Goal: Information Seeking & Learning: Compare options

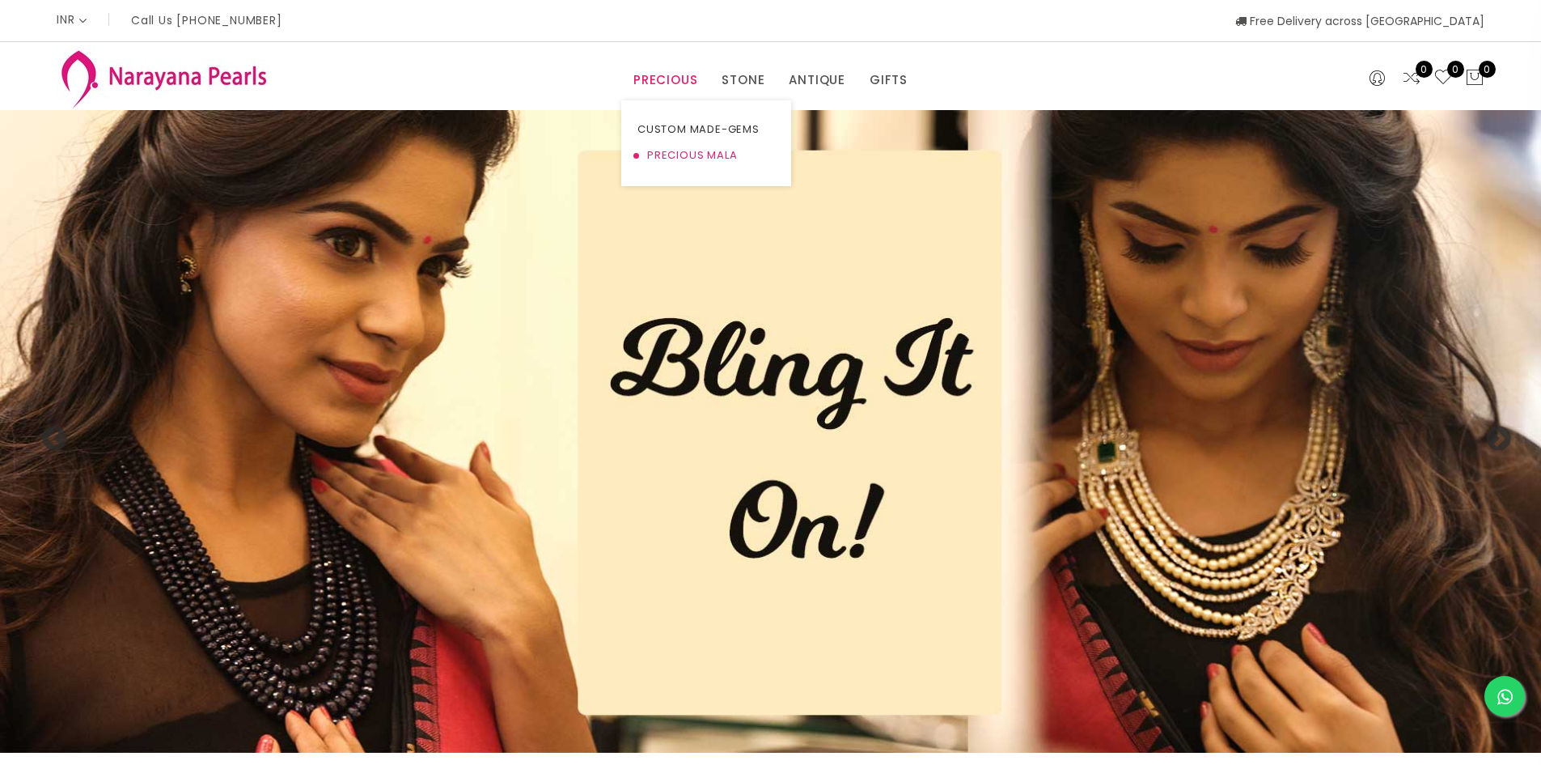
click at [693, 157] on link "PRECIOUS MALA" at bounding box center [707, 155] width 138 height 26
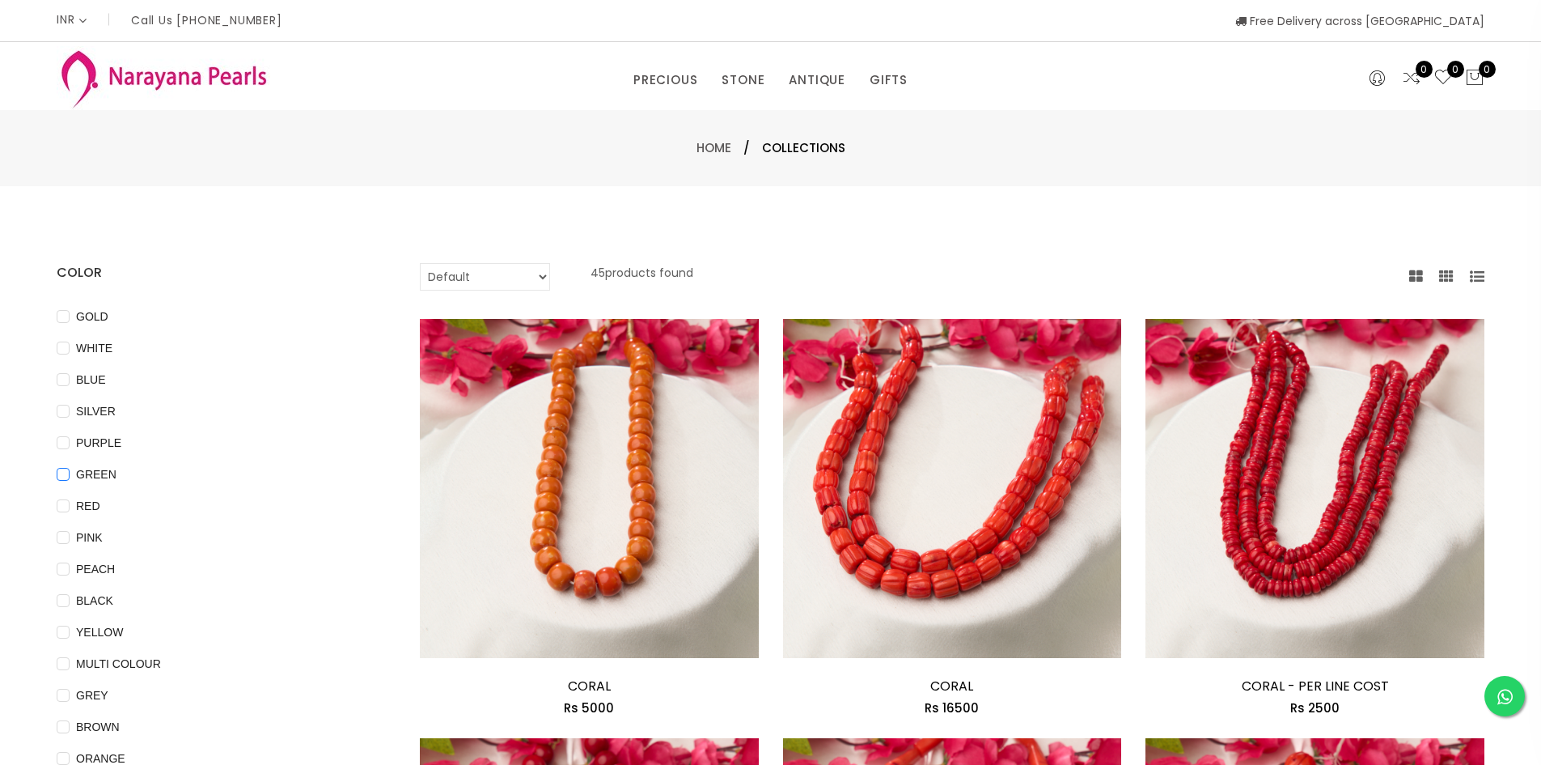
click at [61, 472] on input "GREEN" at bounding box center [63, 486] width 13 height 36
checkbox input "true"
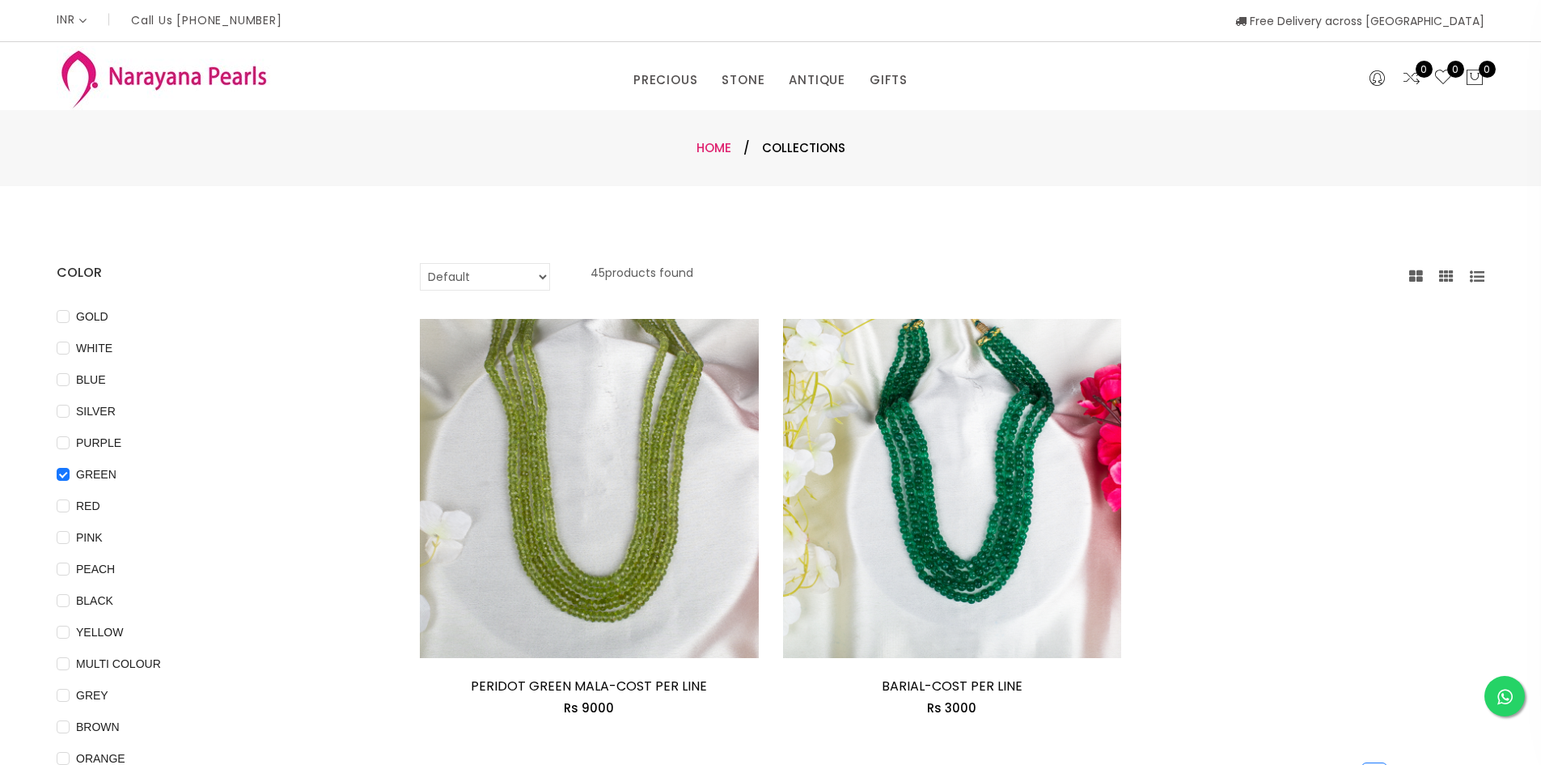
click at [706, 146] on link "Home" at bounding box center [714, 147] width 35 height 17
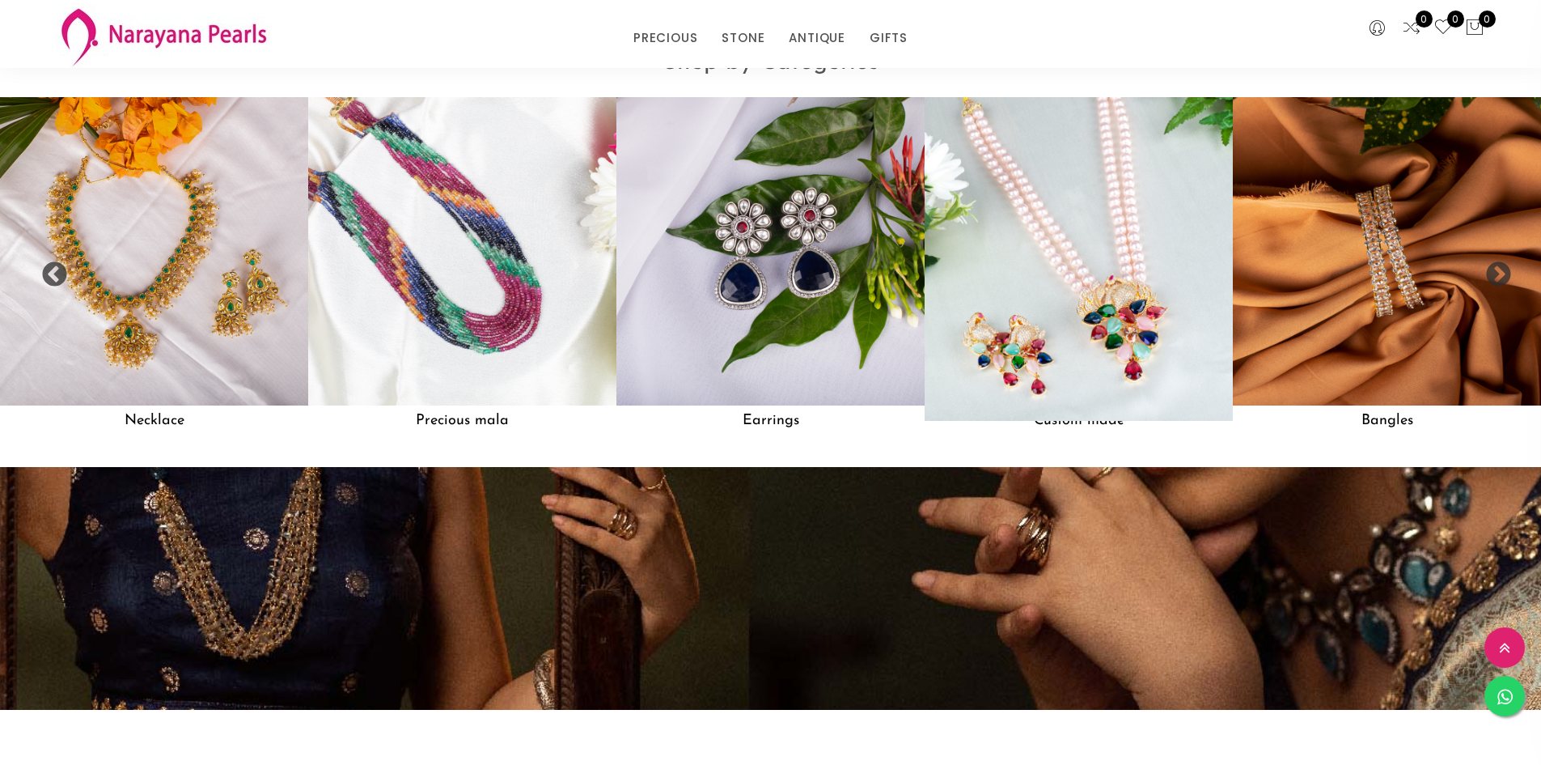
scroll to position [1701, 0]
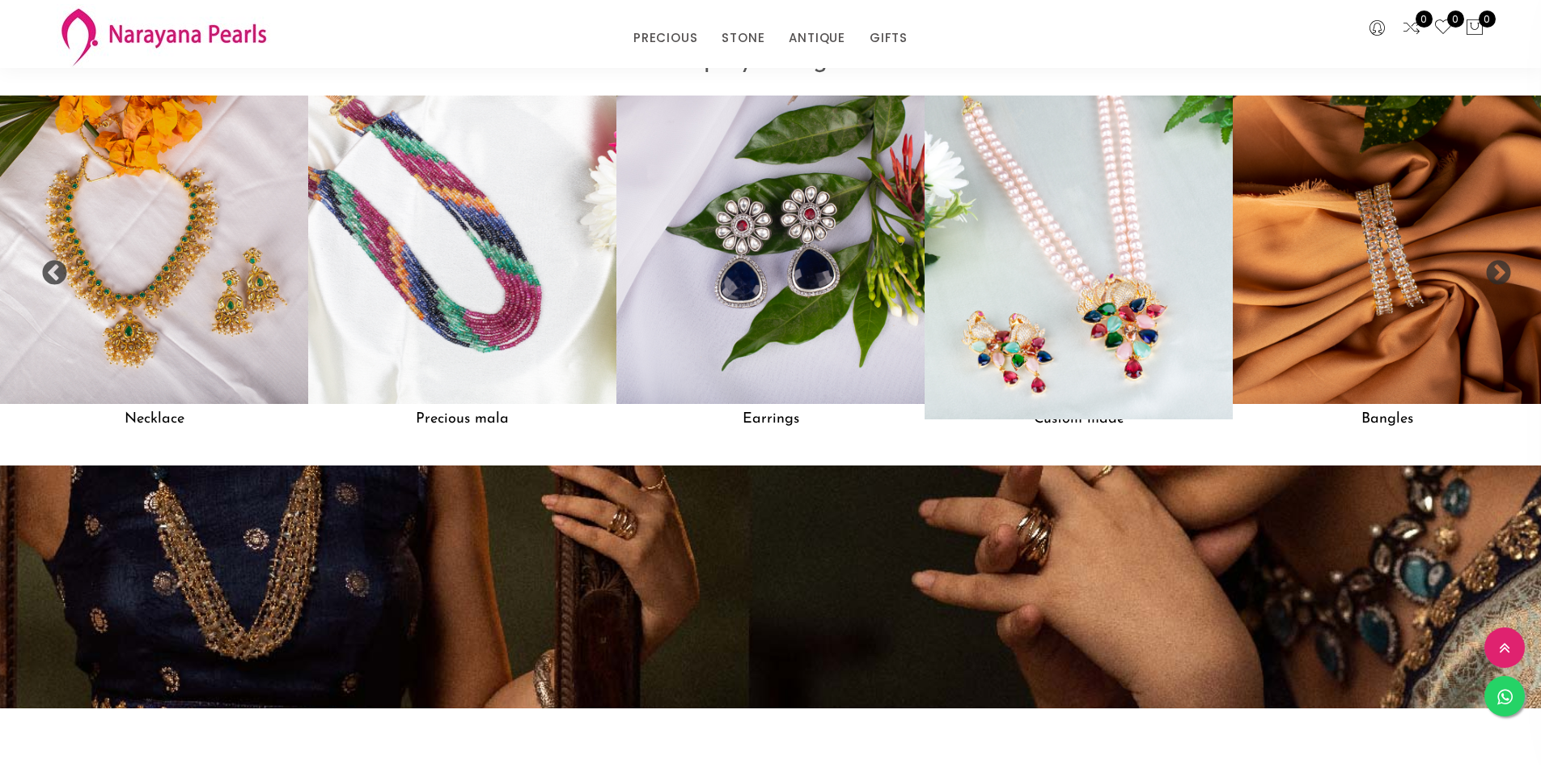
click at [1079, 232] on img at bounding box center [1078, 249] width 339 height 339
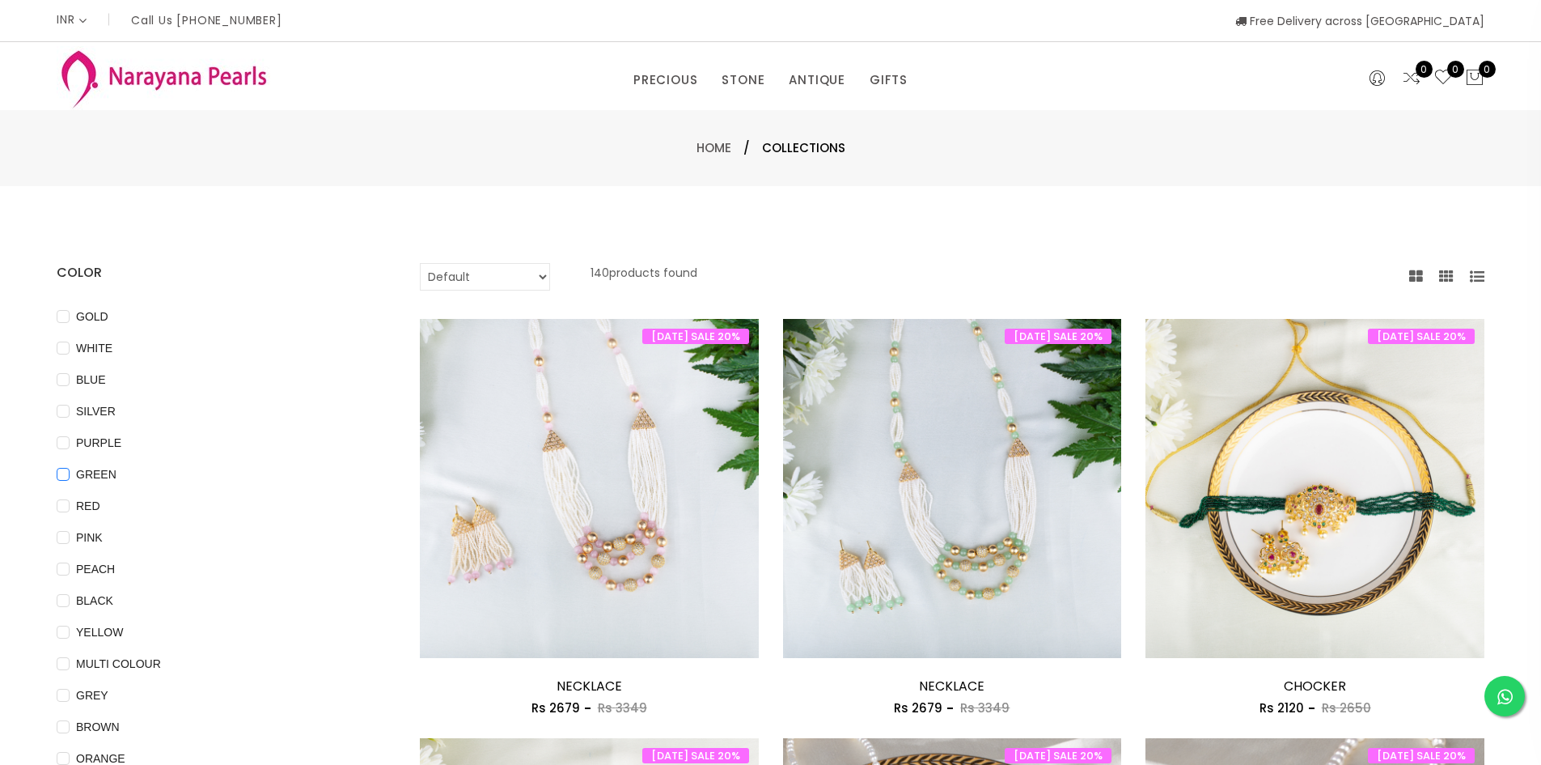
click at [78, 472] on span "GREEN" at bounding box center [96, 474] width 53 height 18
click at [70, 472] on input "GREEN" at bounding box center [63, 486] width 13 height 36
checkbox input "true"
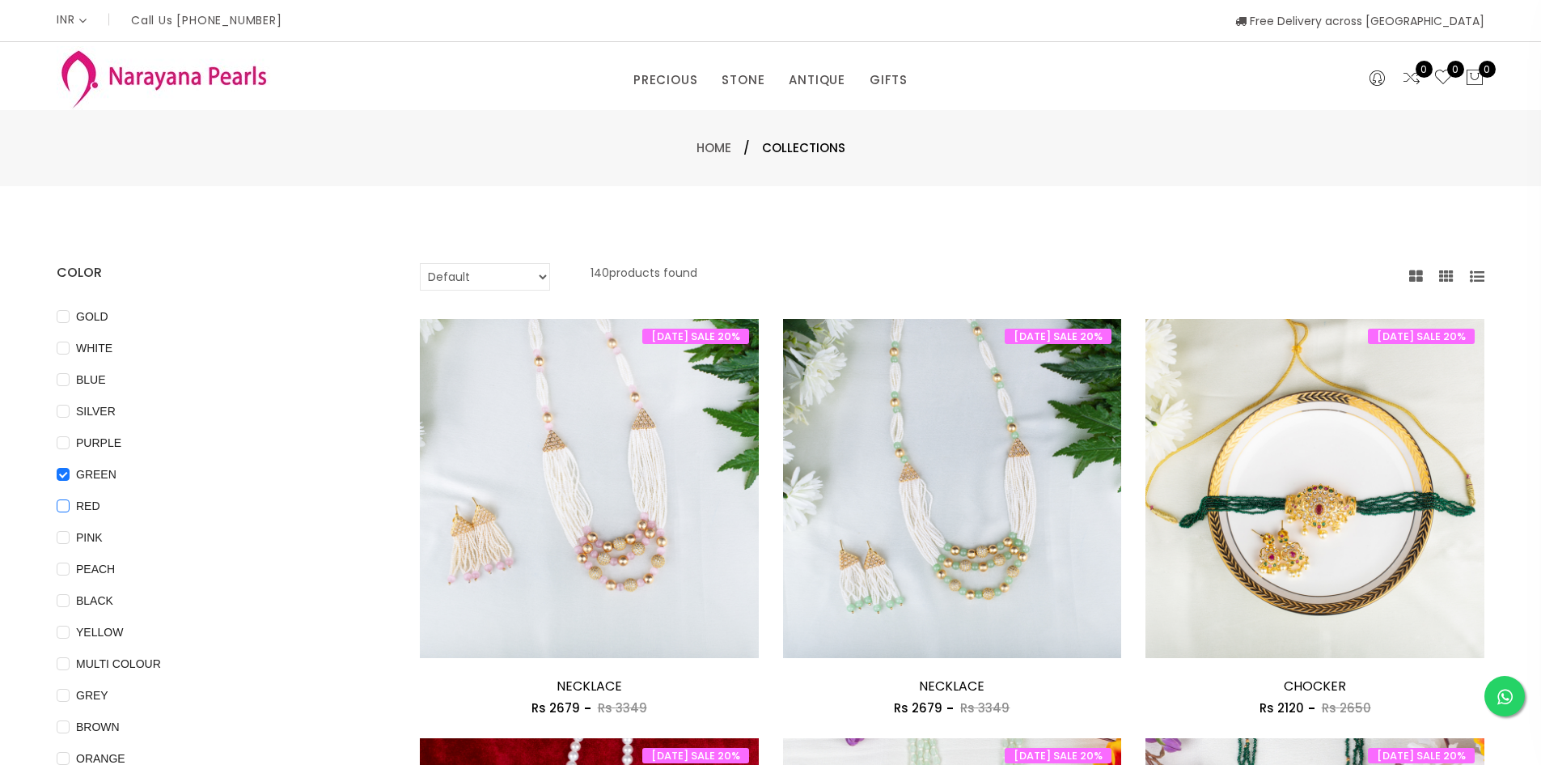
click at [76, 503] on span "RED" at bounding box center [88, 506] width 37 height 18
click at [70, 503] on input "RED" at bounding box center [63, 517] width 13 height 36
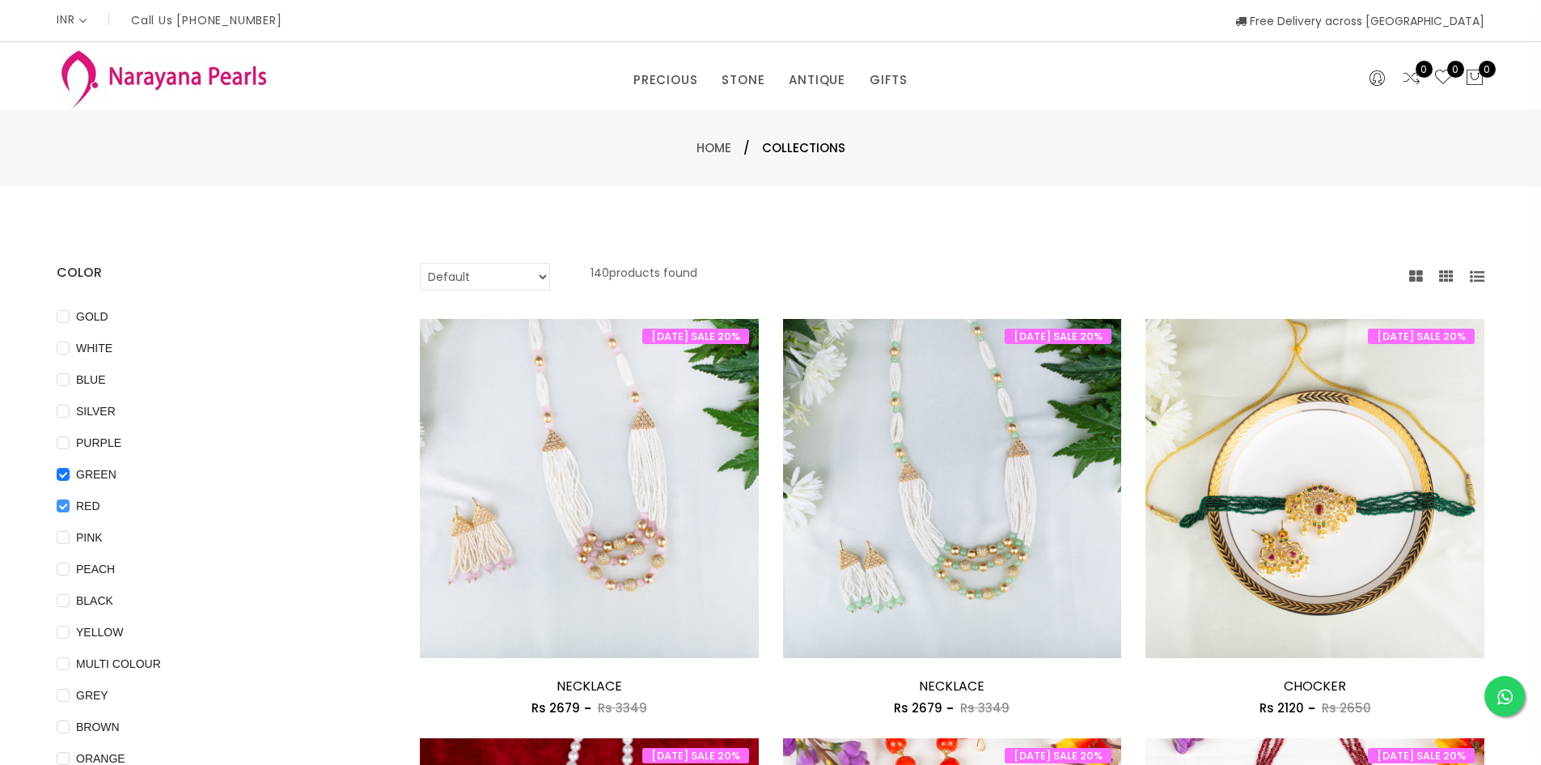
click at [73, 503] on span "RED" at bounding box center [88, 506] width 37 height 18
click at [70, 503] on input "RED" at bounding box center [63, 517] width 13 height 36
checkbox input "false"
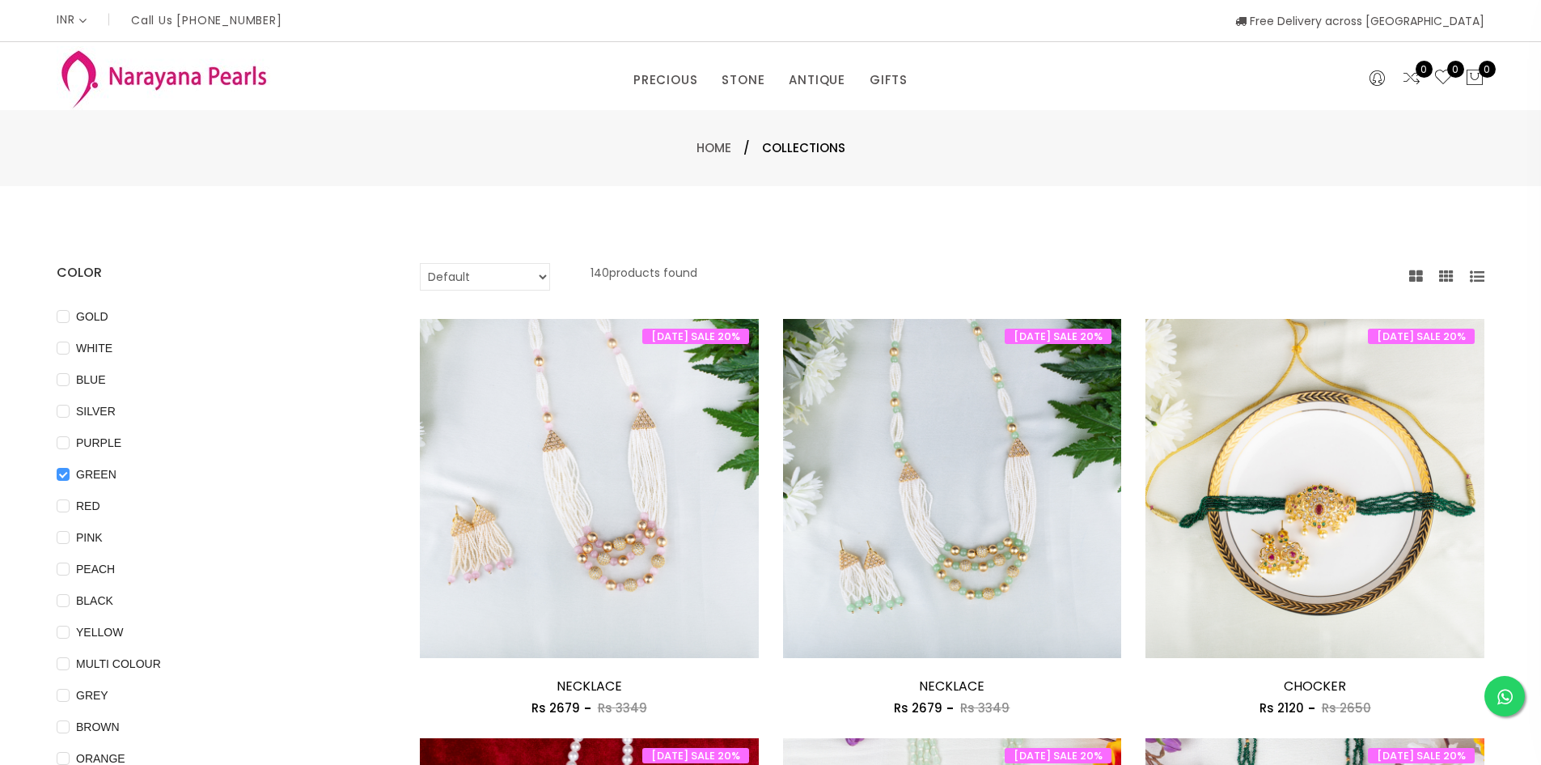
click at [70, 475] on span "GREEN" at bounding box center [96, 474] width 53 height 18
click at [70, 475] on input "GREEN" at bounding box center [63, 486] width 13 height 36
checkbox input "false"
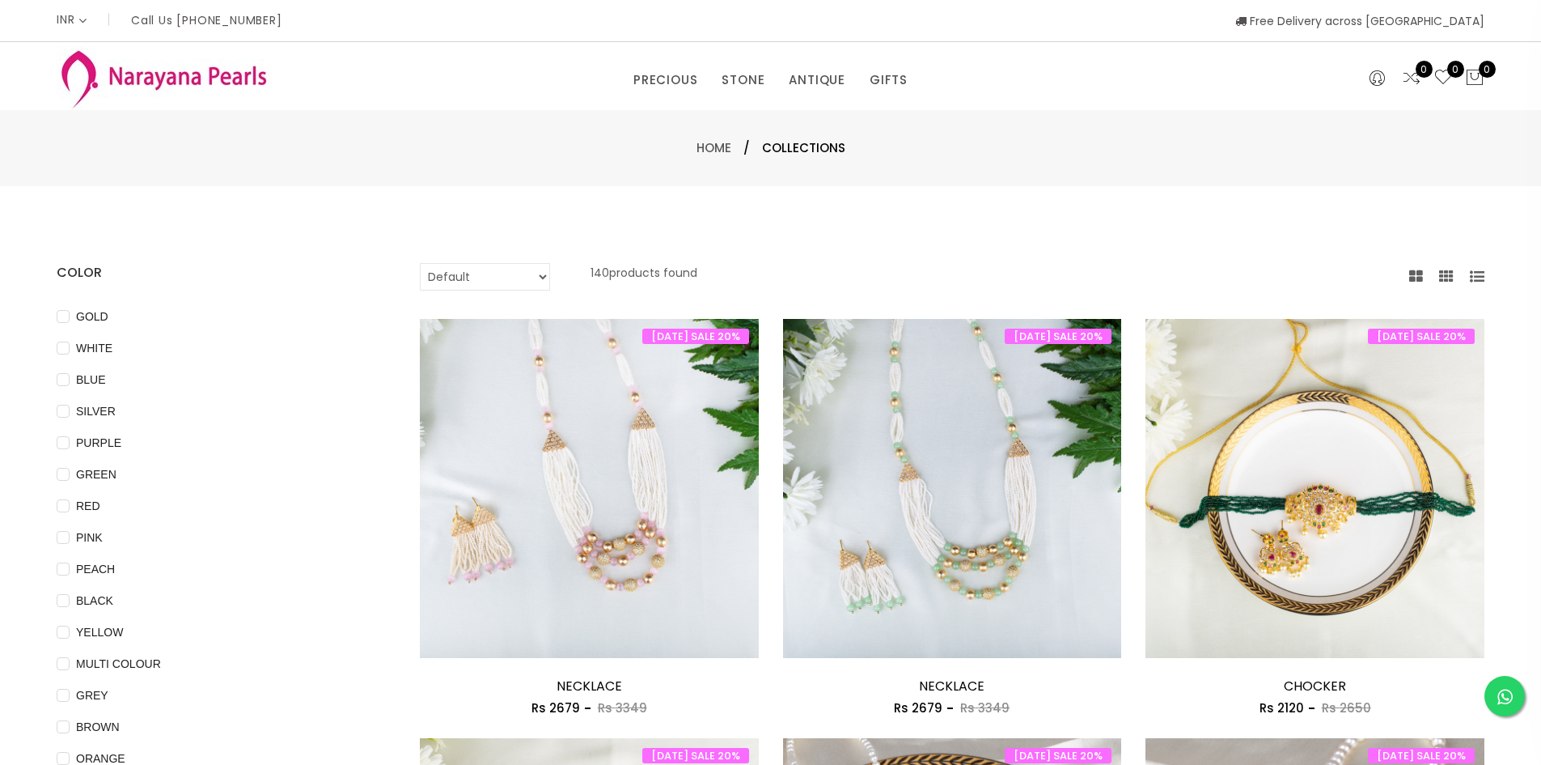
click at [546, 281] on select "Default Price - High to Low Price - Low to High" at bounding box center [485, 277] width 130 height 28
click at [420, 263] on select "Default Price - High to Low Price - Low to High" at bounding box center [485, 277] width 130 height 28
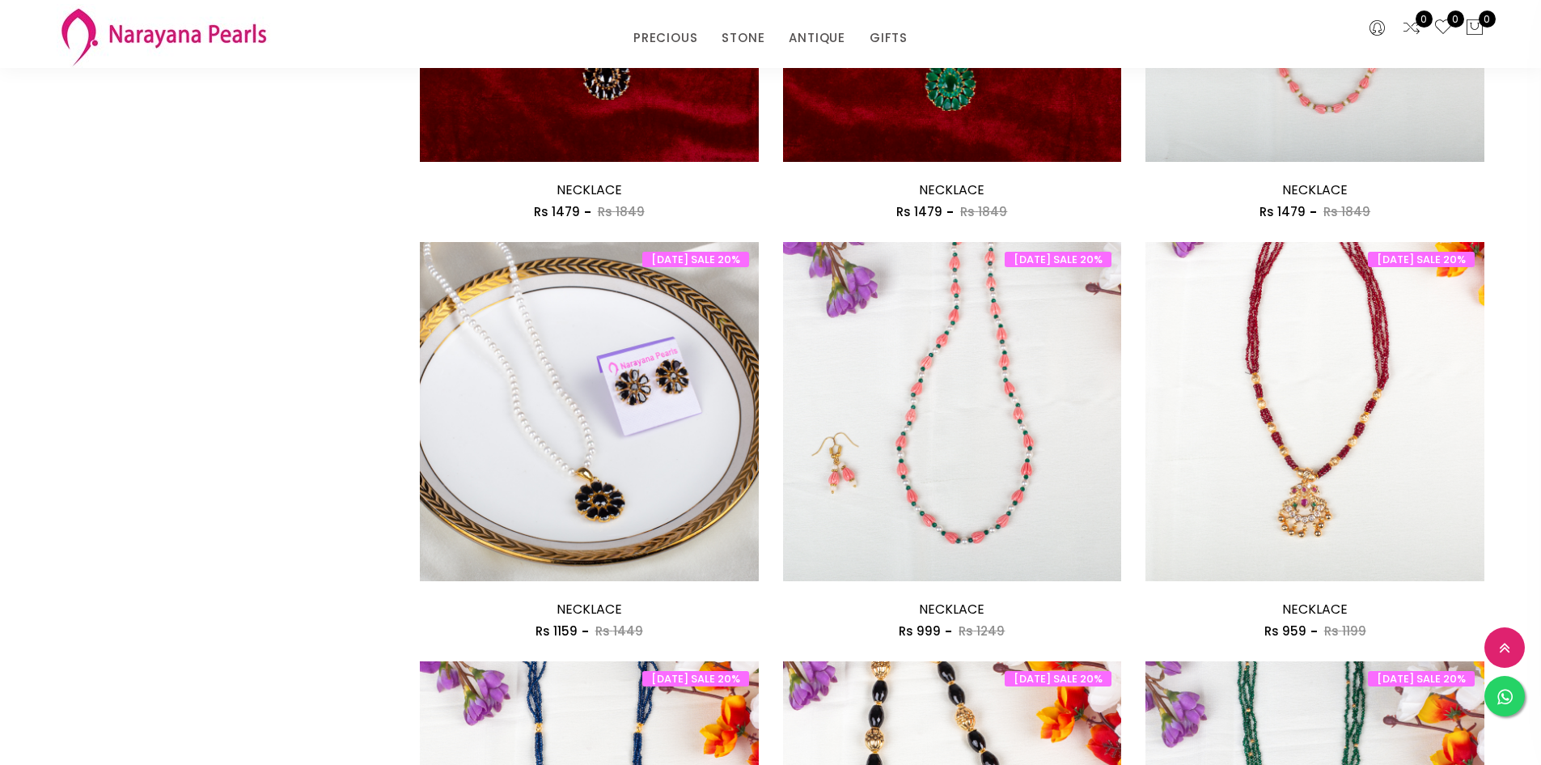
scroll to position [2508, 0]
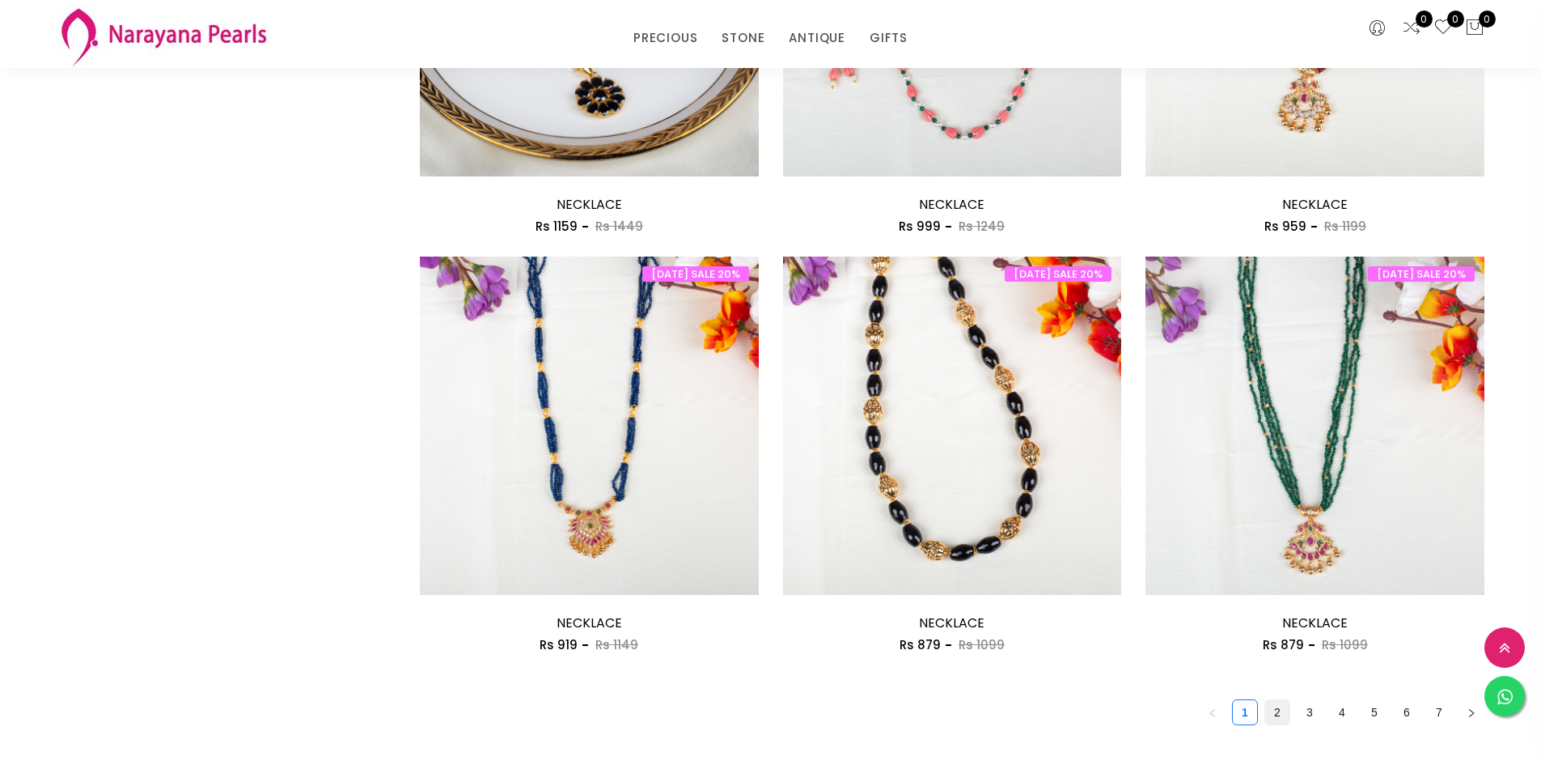
click at [1281, 714] on link "2" at bounding box center [1277, 712] width 24 height 24
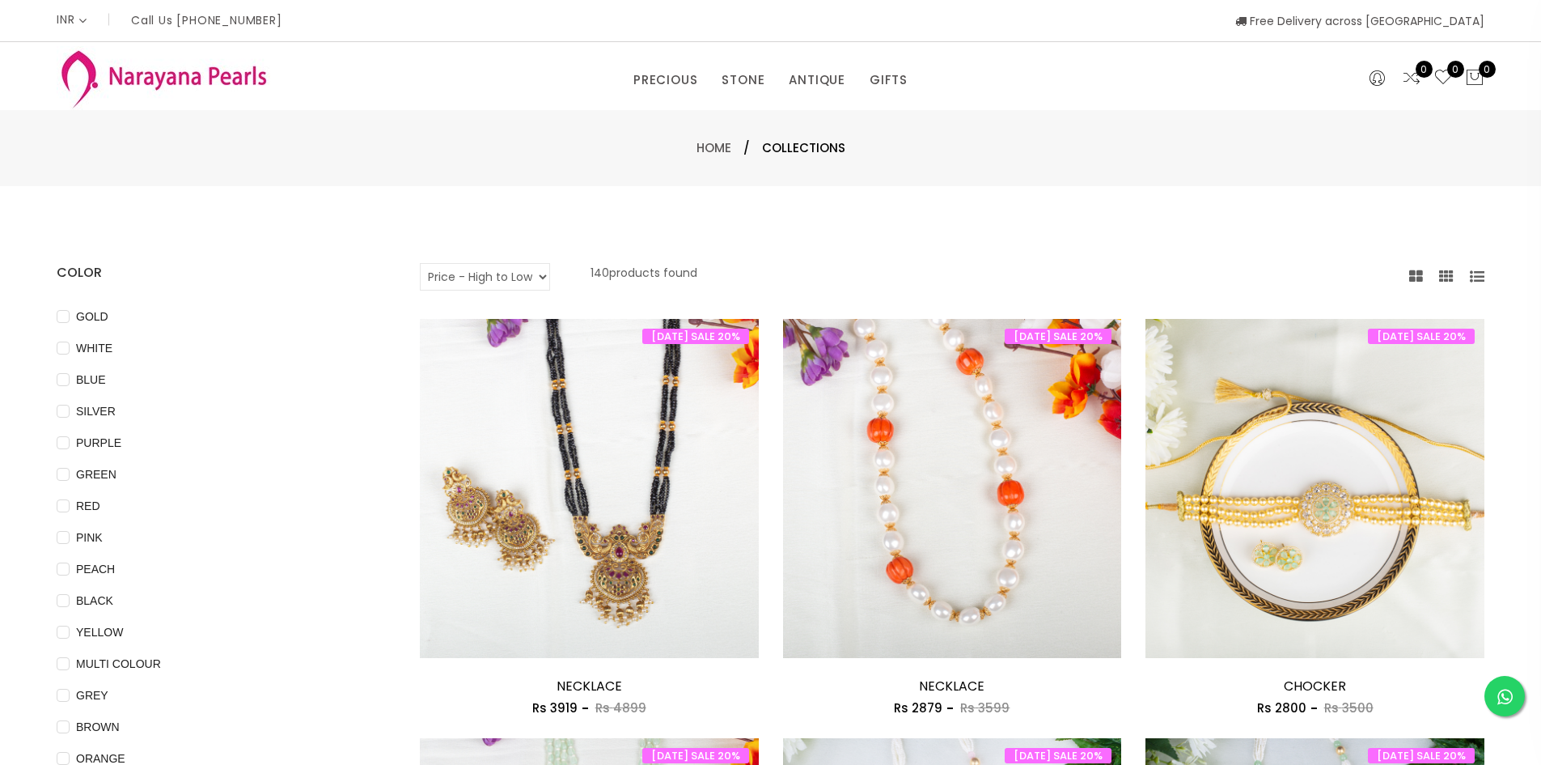
click at [536, 274] on select "Default Price - High to Low Price - Low to High" at bounding box center [485, 277] width 130 height 28
click at [420, 263] on select "Default Price - High to Low Price - Low to High" at bounding box center [485, 277] width 130 height 28
click at [532, 282] on select "Default Price - High to Low Price - Low to High" at bounding box center [485, 277] width 130 height 28
select select "priceLowToHigh"
click at [420, 263] on select "Default Price - High to Low Price - Low to High" at bounding box center [485, 277] width 130 height 28
